Goal: Information Seeking & Learning: Learn about a topic

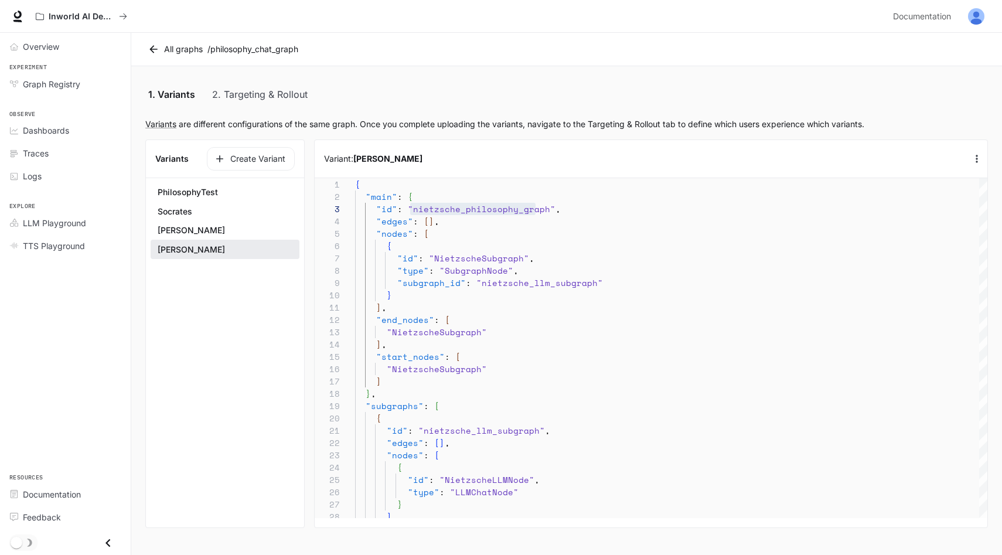
scroll to position [123, 180]
click at [60, 52] on div "Overview" at bounding box center [72, 46] width 98 height 12
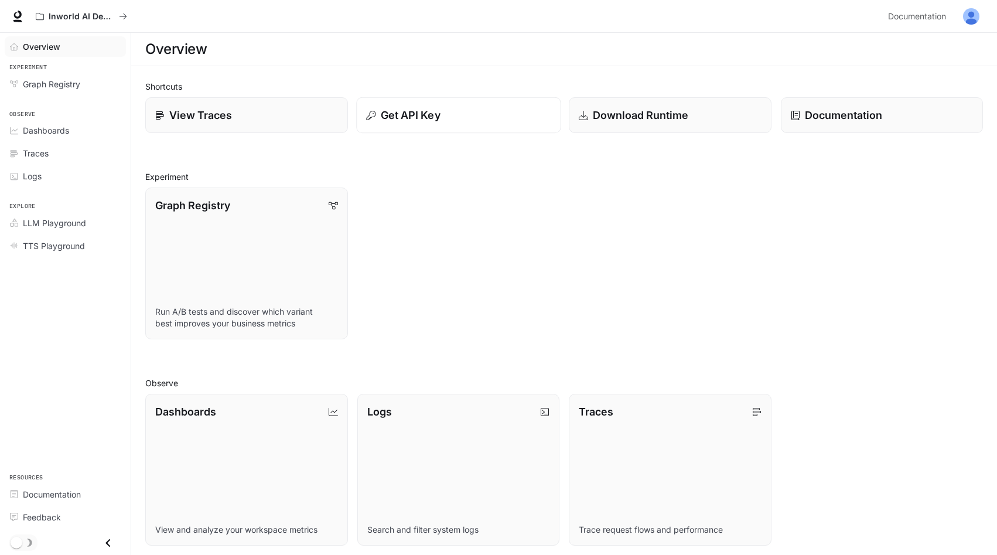
click at [431, 129] on button "Get API Key" at bounding box center [458, 115] width 205 height 36
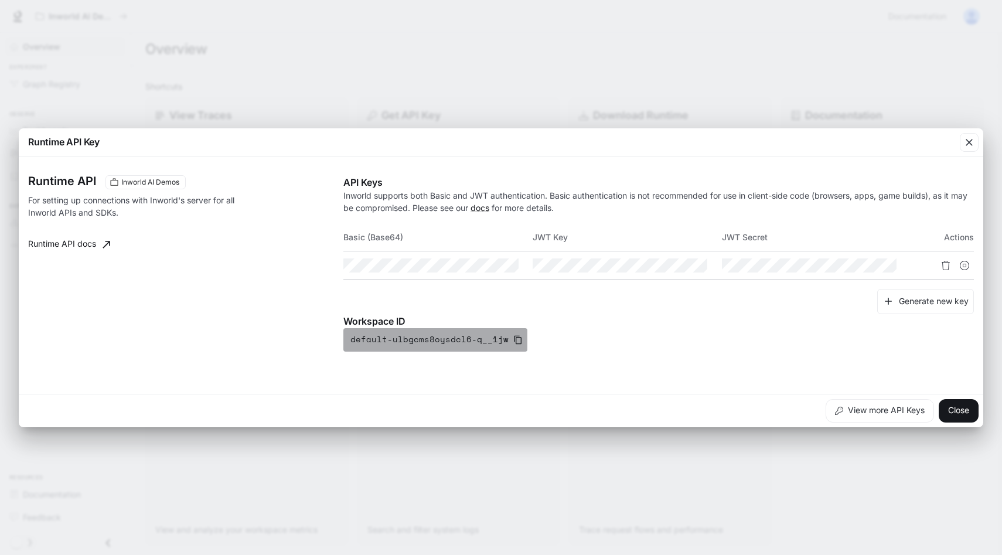
click at [514, 340] on icon "button" at bounding box center [518, 339] width 8 height 9
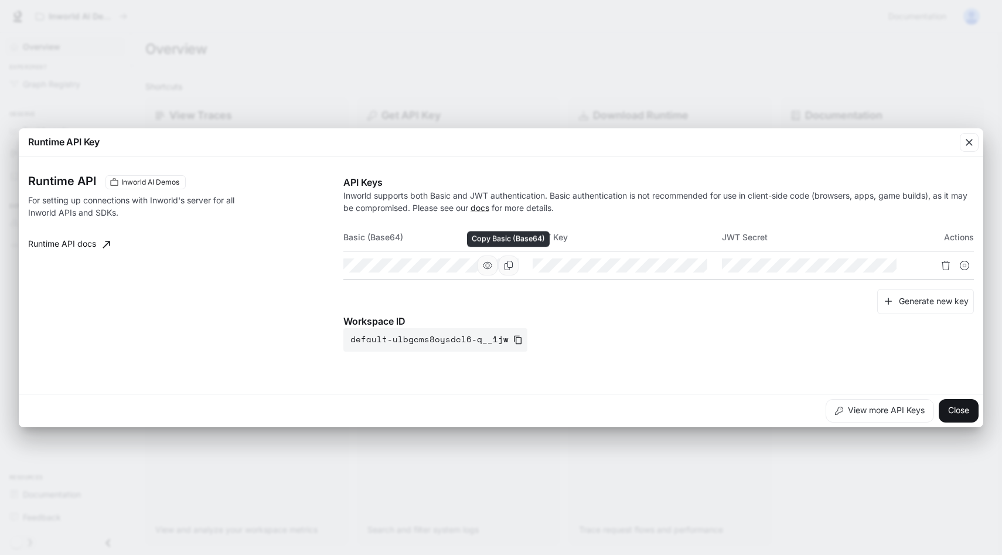
click at [515, 265] on button "Copy Basic (Base64)" at bounding box center [509, 265] width 20 height 20
click at [489, 268] on icon "button" at bounding box center [487, 264] width 9 height 7
click at [508, 264] on icon "Copy Basic (Base64)" at bounding box center [508, 265] width 9 height 9
click at [702, 265] on button "Copy Key" at bounding box center [698, 265] width 20 height 20
click at [891, 267] on button "Copy Secret" at bounding box center [887, 265] width 20 height 20
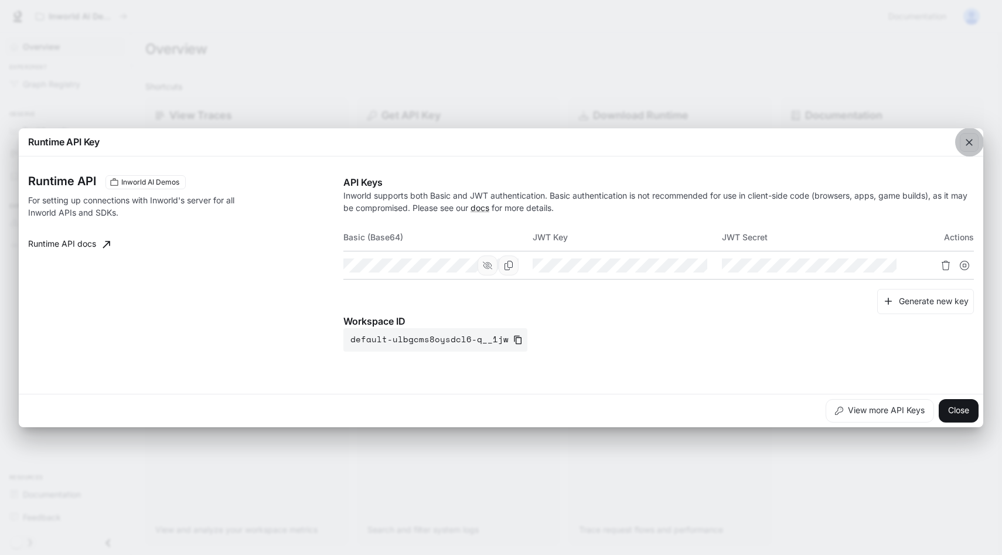
click at [969, 137] on icon "button" at bounding box center [969, 143] width 12 height 12
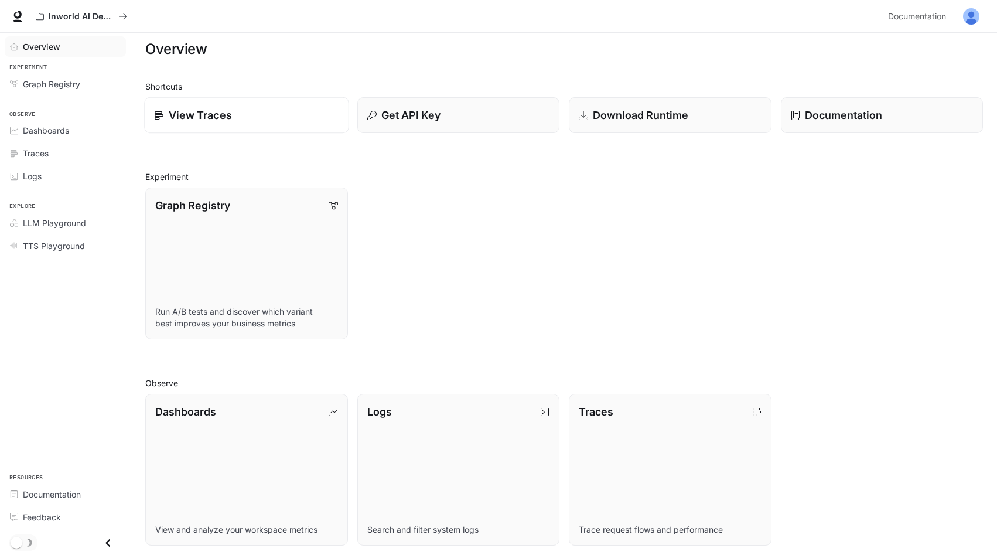
click at [225, 117] on p "View Traces" at bounding box center [200, 115] width 63 height 16
click at [199, 427] on link "Dashboards View and analyze your workspace metrics" at bounding box center [246, 470] width 205 height 154
click at [285, 123] on link "View Traces" at bounding box center [246, 115] width 205 height 36
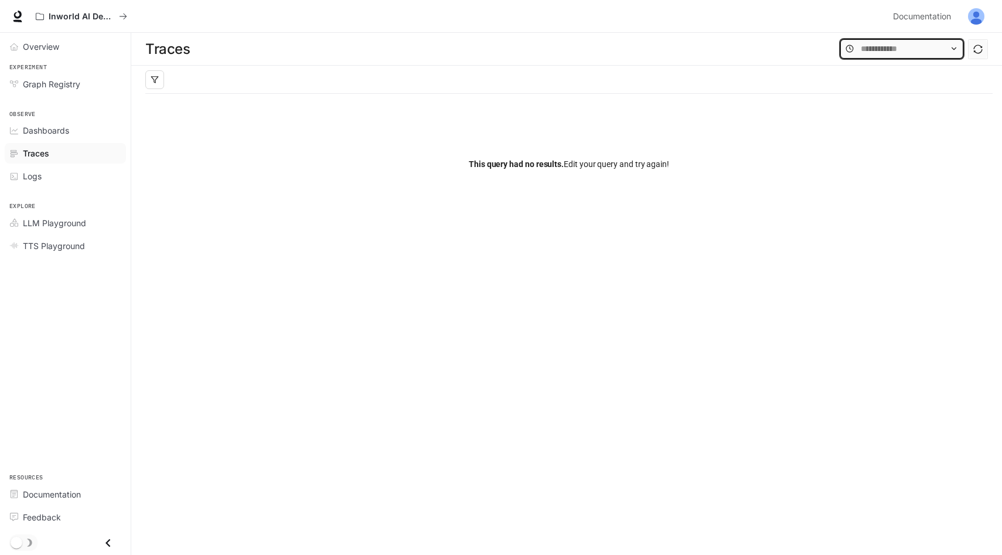
click at [896, 48] on input "text" at bounding box center [902, 48] width 82 height 13
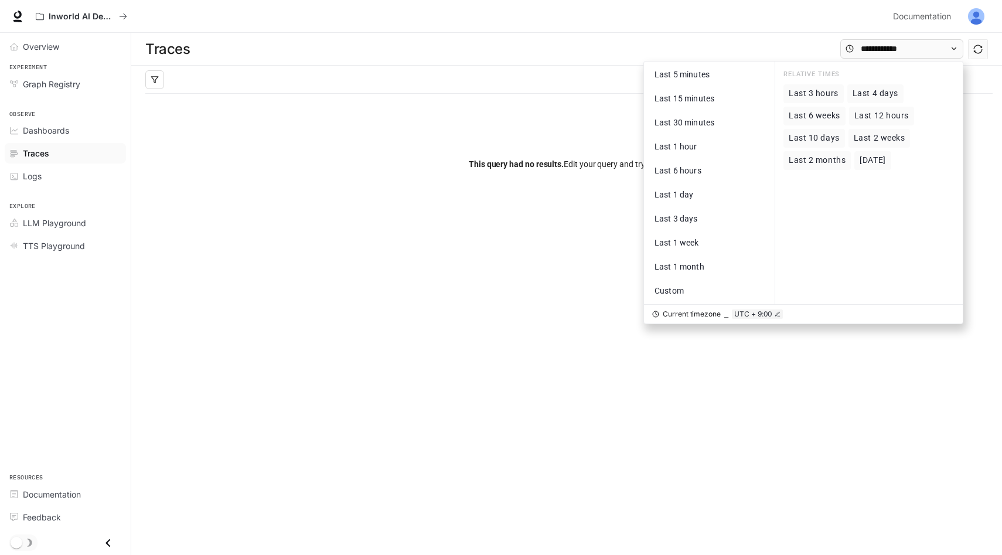
click at [826, 141] on span "Last 10 days" at bounding box center [814, 138] width 51 height 10
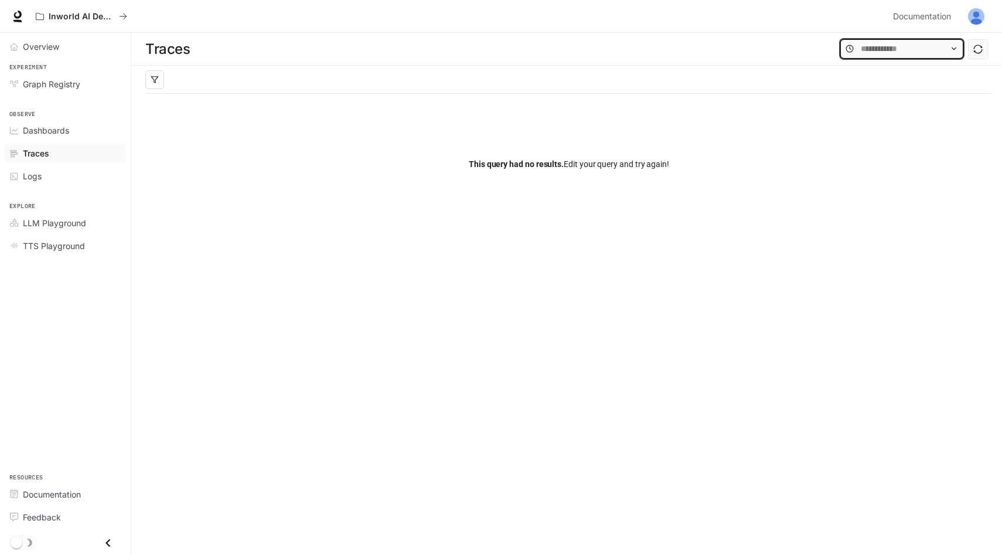
click at [914, 49] on input "text" at bounding box center [902, 48] width 82 height 13
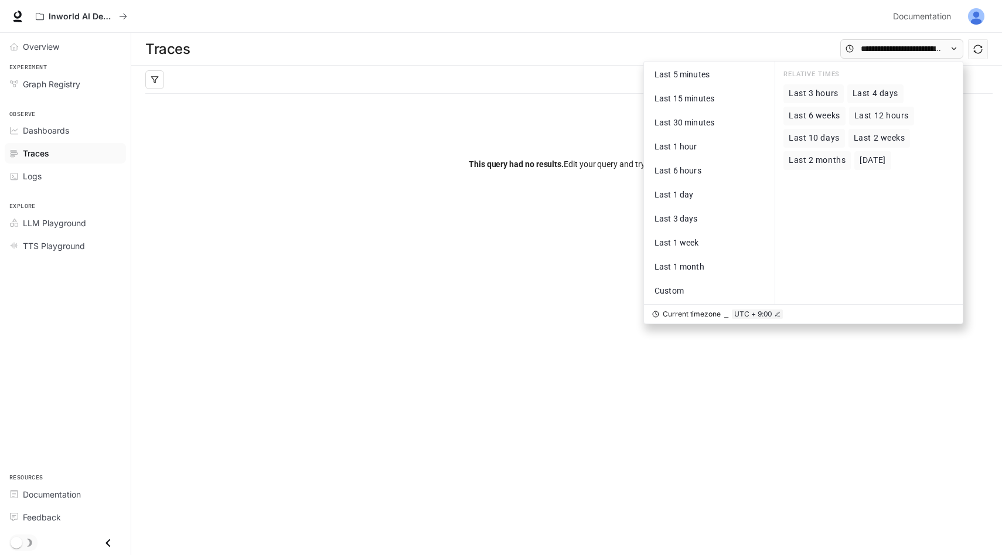
click at [816, 96] on span "Last 3 hours" at bounding box center [814, 93] width 50 height 10
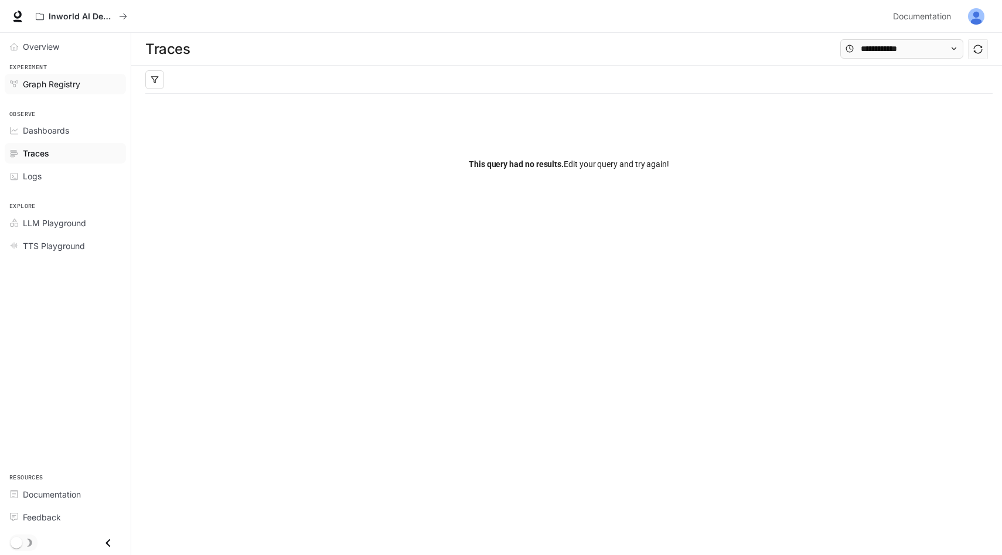
click at [73, 93] on link "Graph Registry" at bounding box center [65, 84] width 121 height 21
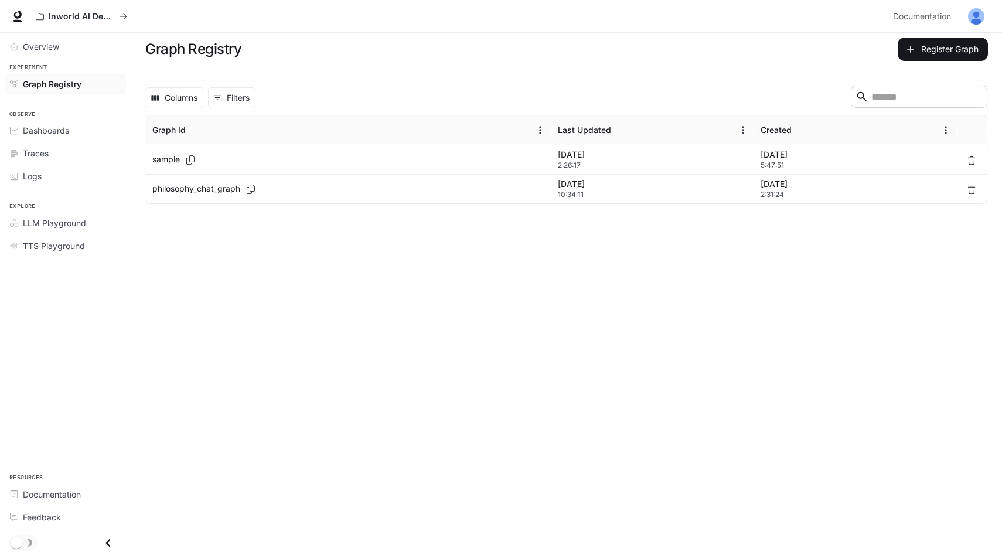
click at [207, 185] on p "philosophy_chat_graph" at bounding box center [196, 189] width 88 height 12
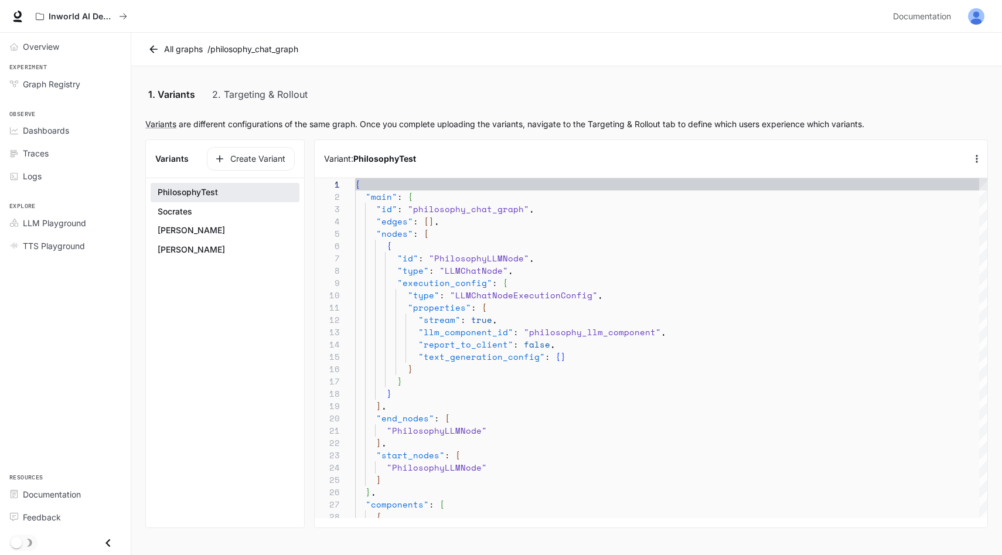
scroll to position [123, 0]
click at [206, 280] on section "Variants Create Variant PhilosophyTest [PERSON_NAME] [PERSON_NAME]" at bounding box center [224, 333] width 159 height 389
